Goal: Information Seeking & Learning: Learn about a topic

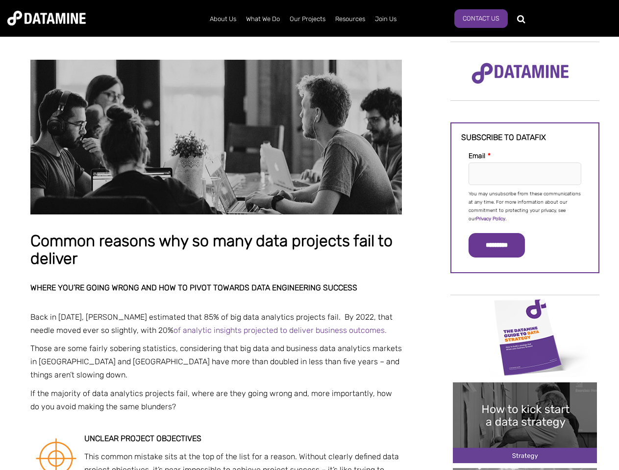
click at [525, 206] on p "You may unsubscribe from these communications at any time. For more information…" at bounding box center [524, 206] width 113 height 33
click at [502, 245] on input "*********" at bounding box center [496, 245] width 56 height 24
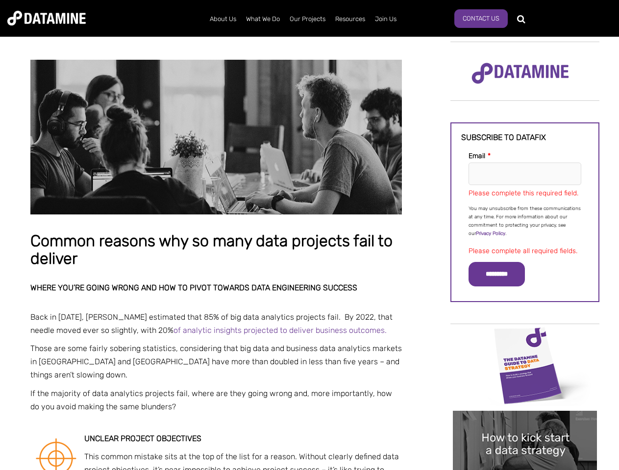
click at [525, 337] on img "Image grid with {{ image_count }} images." at bounding box center [525, 365] width 144 height 81
click at [525, 337] on div "✕" at bounding box center [309, 235] width 619 height 470
click at [525, 423] on div "✕" at bounding box center [309, 235] width 619 height 470
click at [525, 423] on img "Image grid with {{ image_count }} images." at bounding box center [525, 451] width 144 height 81
click at [525, 469] on div "✕" at bounding box center [309, 235] width 619 height 470
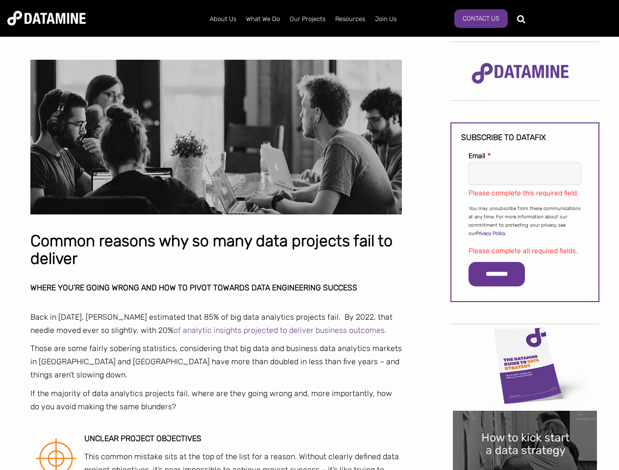
click at [525, 469] on div "✕" at bounding box center [309, 235] width 619 height 470
